Goal: Task Accomplishment & Management: Manage account settings

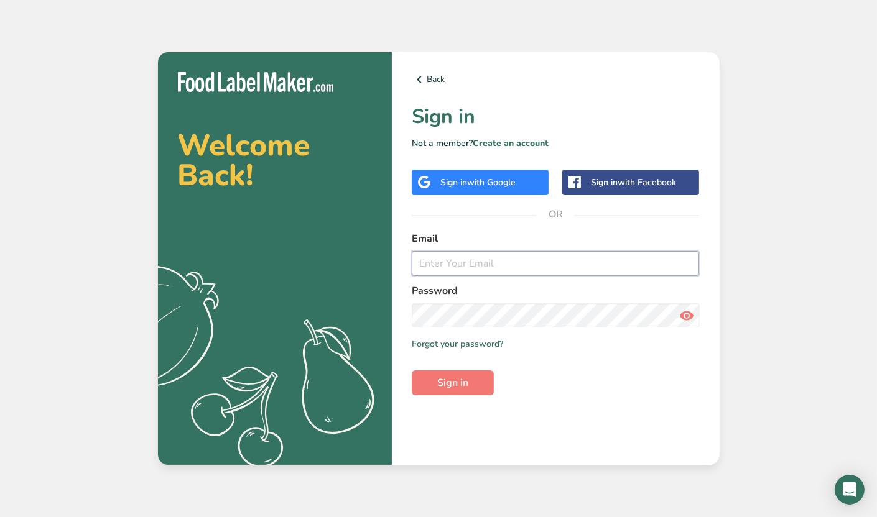
click at [458, 263] on input "email" at bounding box center [556, 263] width 288 height 25
click at [459, 269] on input "email" at bounding box center [556, 263] width 288 height 25
type input "[PERSON_NAME][EMAIL_ADDRESS][DOMAIN_NAME]"
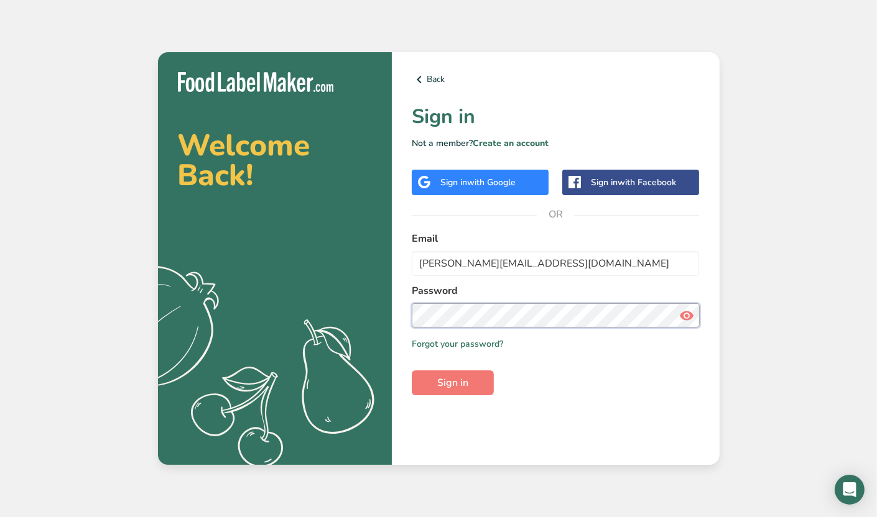
click at [412, 371] on button "Sign in" at bounding box center [453, 383] width 82 height 25
click at [471, 384] on button "Sign in" at bounding box center [453, 383] width 82 height 25
click at [429, 348] on link "Forgot your password?" at bounding box center [457, 344] width 91 height 13
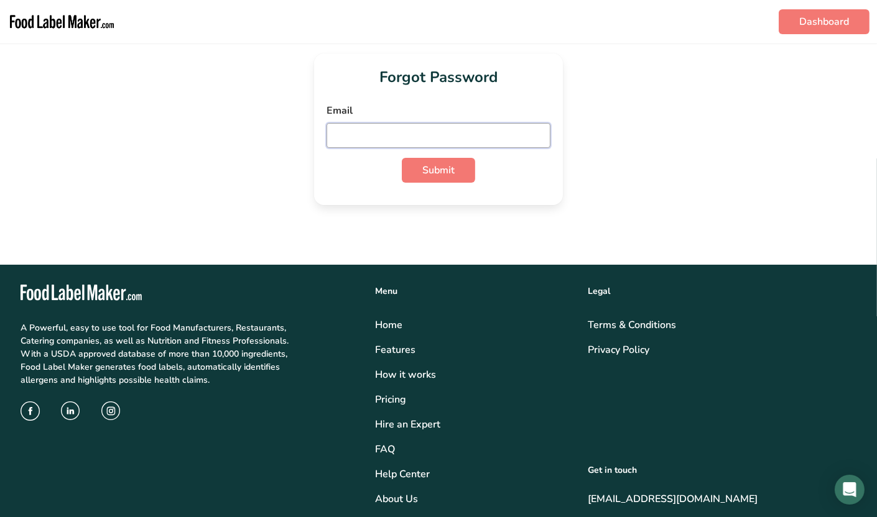
click at [428, 139] on input "email" at bounding box center [438, 135] width 224 height 25
type input "yafa.rose99@yahoo.com"
click at [433, 167] on span "Submit" at bounding box center [438, 170] width 32 height 15
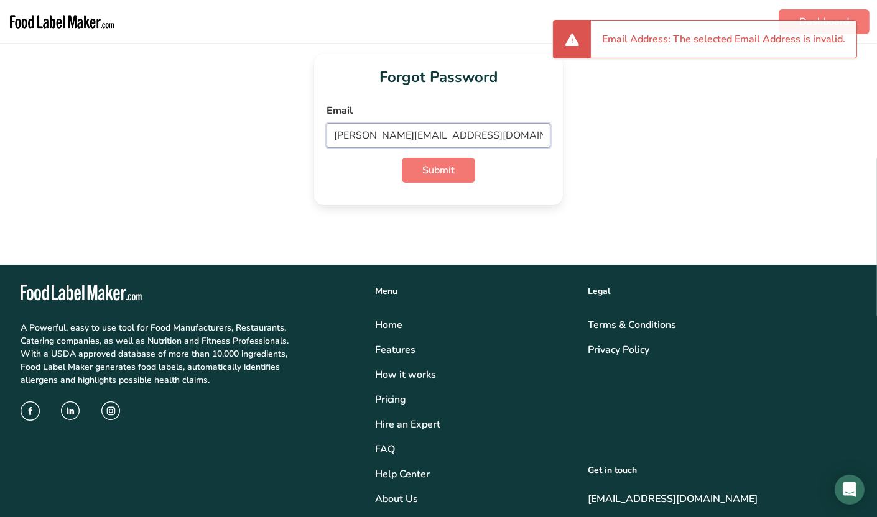
drag, startPoint x: 471, startPoint y: 137, endPoint x: 205, endPoint y: 165, distance: 267.7
click at [205, 165] on div "Forgot Password Email yafa.rose99@yahoo.com Submit" at bounding box center [438, 129] width 837 height 152
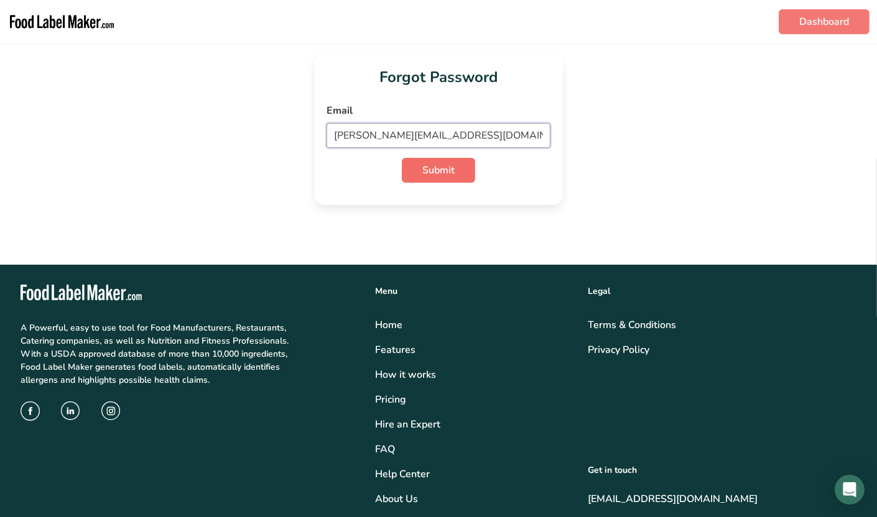
type input "sara.akile01@gmail.com"
click at [453, 170] on span "Submit" at bounding box center [438, 170] width 32 height 15
